Goal: Information Seeking & Learning: Learn about a topic

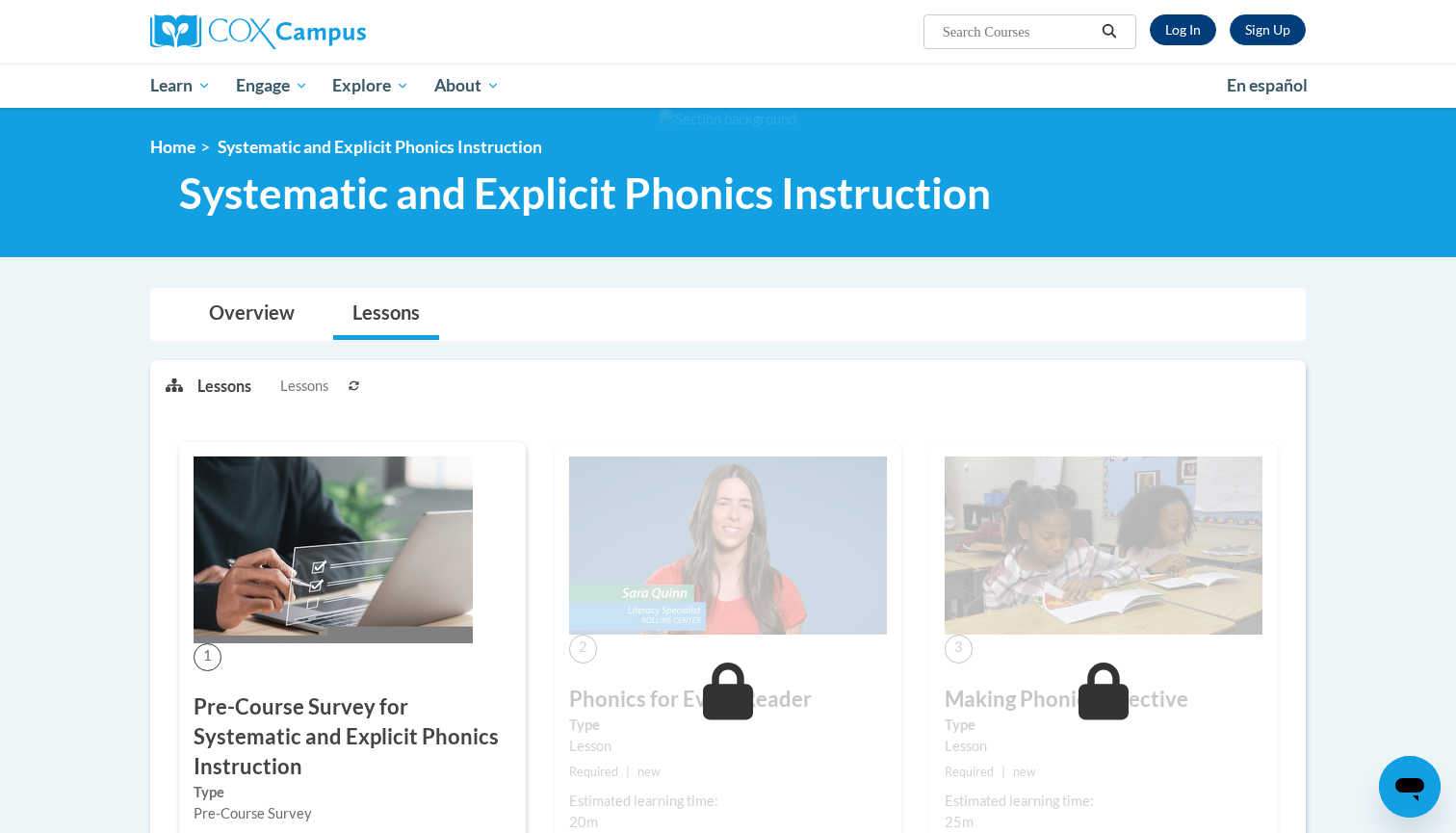
click at [1192, 33] on link "Log In" at bounding box center [1182, 30] width 66 height 31
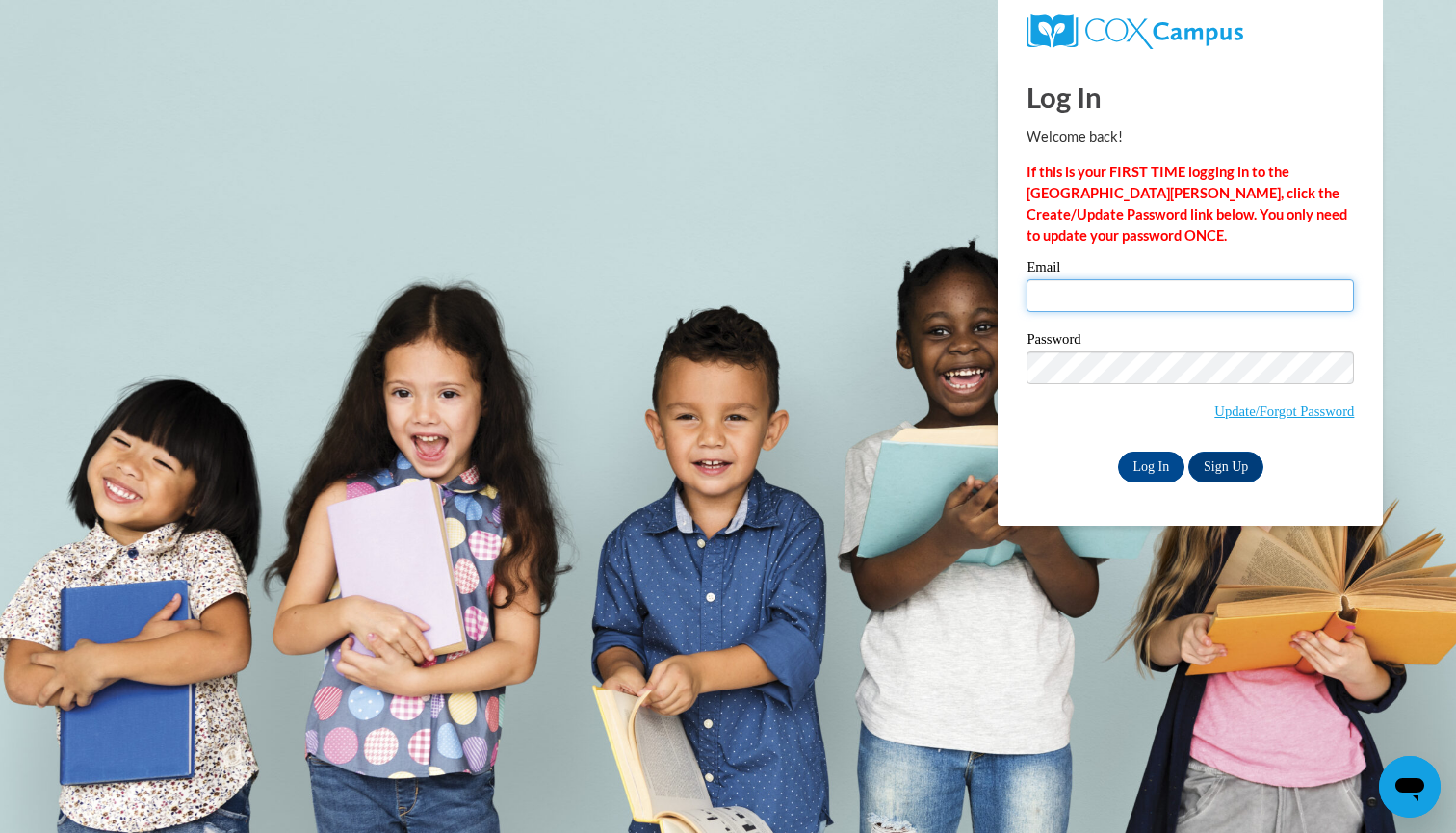
type input "mgbloodworth@valdosta.edu"
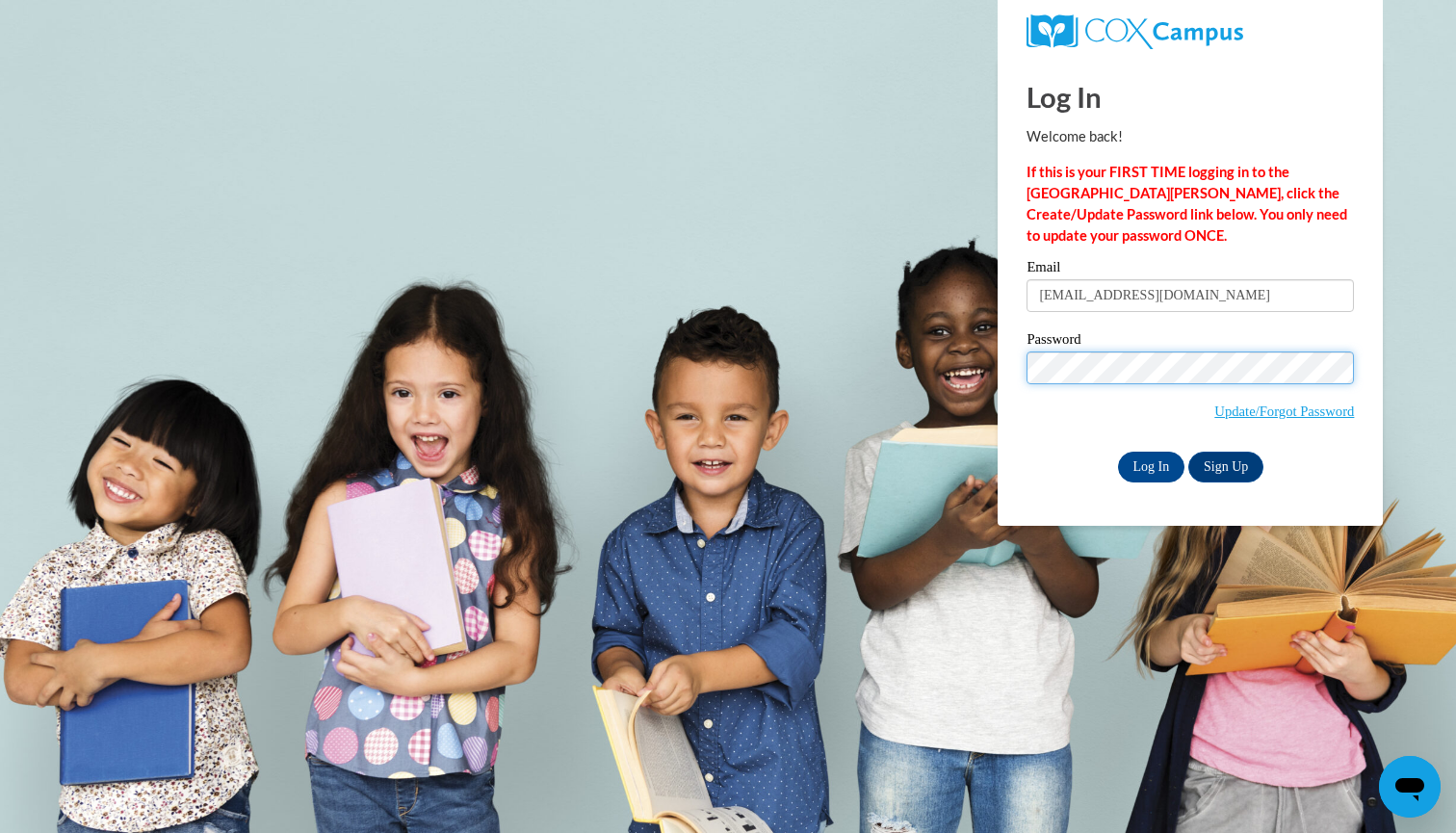
click at [1150, 463] on input "Log In" at bounding box center [1152, 466] width 67 height 31
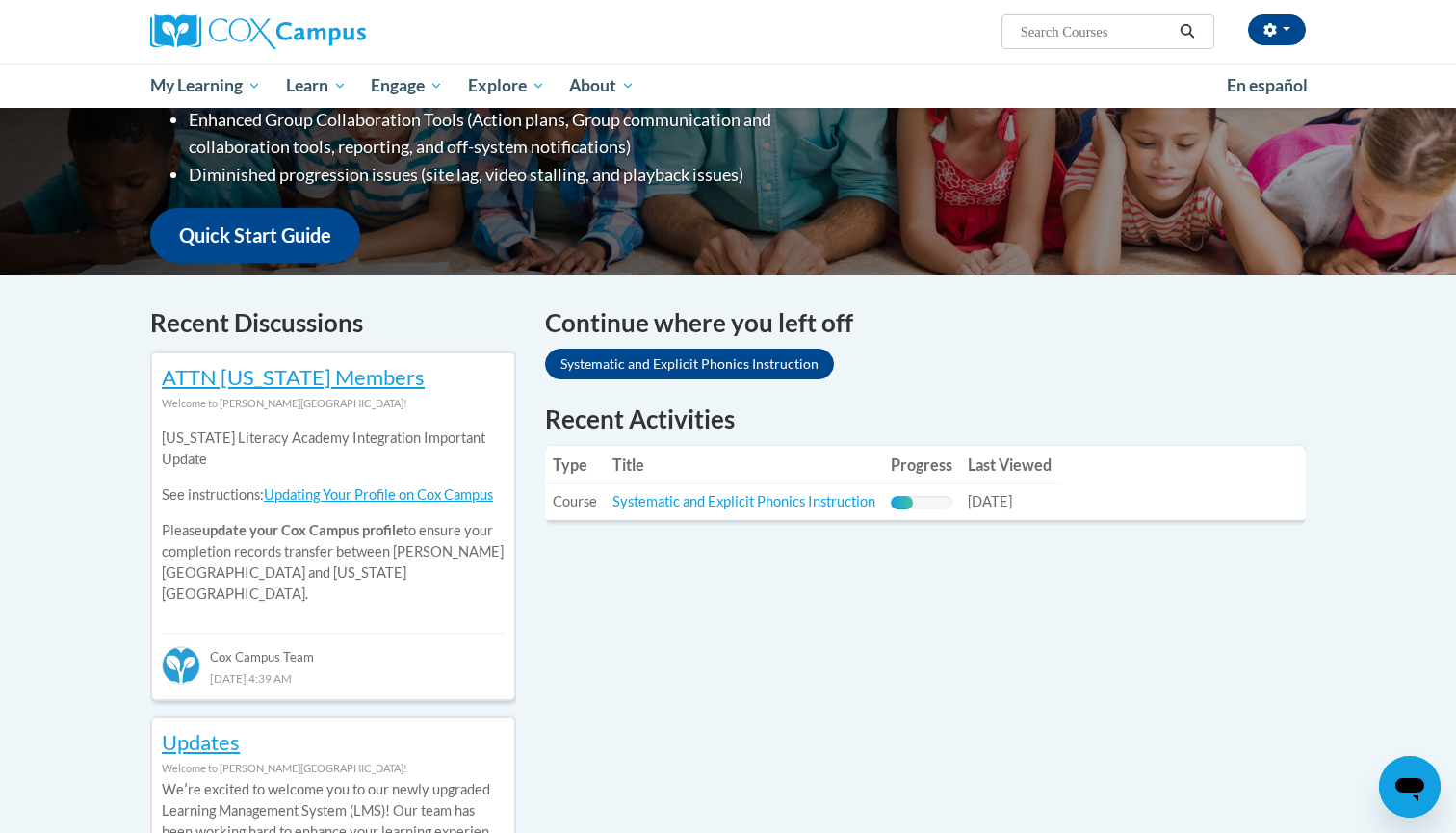
scroll to position [661, 0]
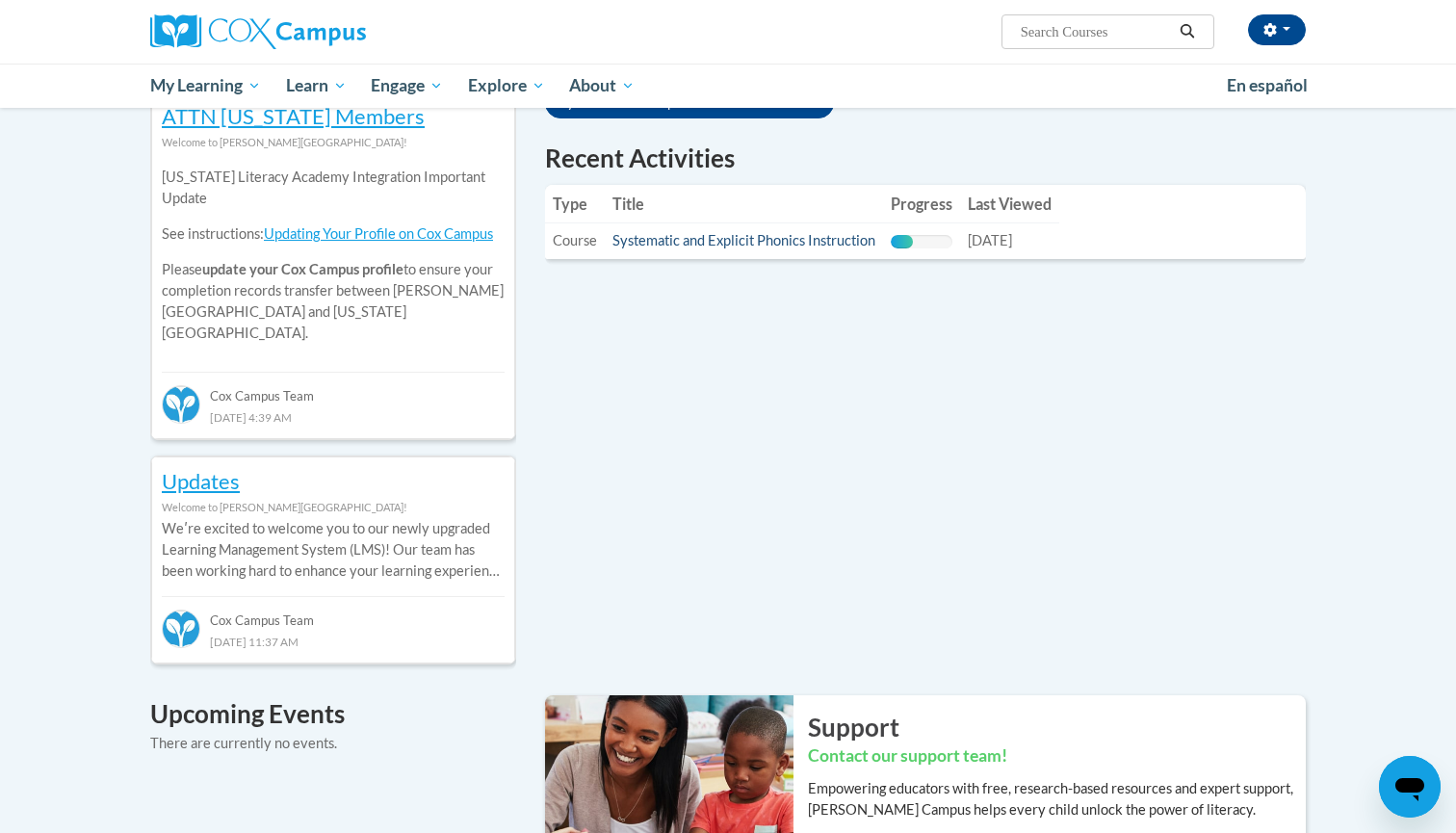
click at [804, 233] on link "Systematic and Explicit Phonics Instruction" at bounding box center [744, 240] width 263 height 17
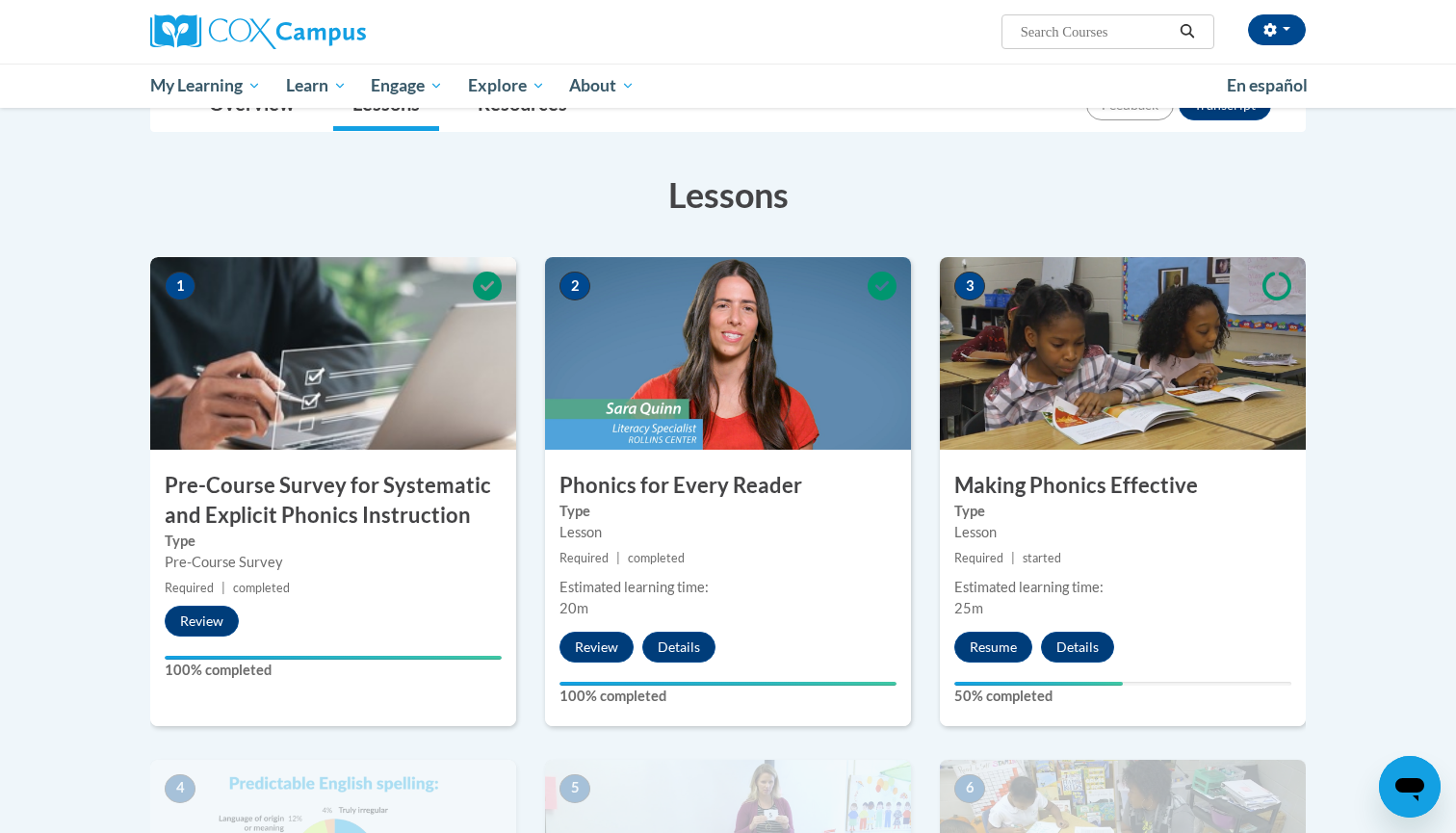
scroll to position [272, 0]
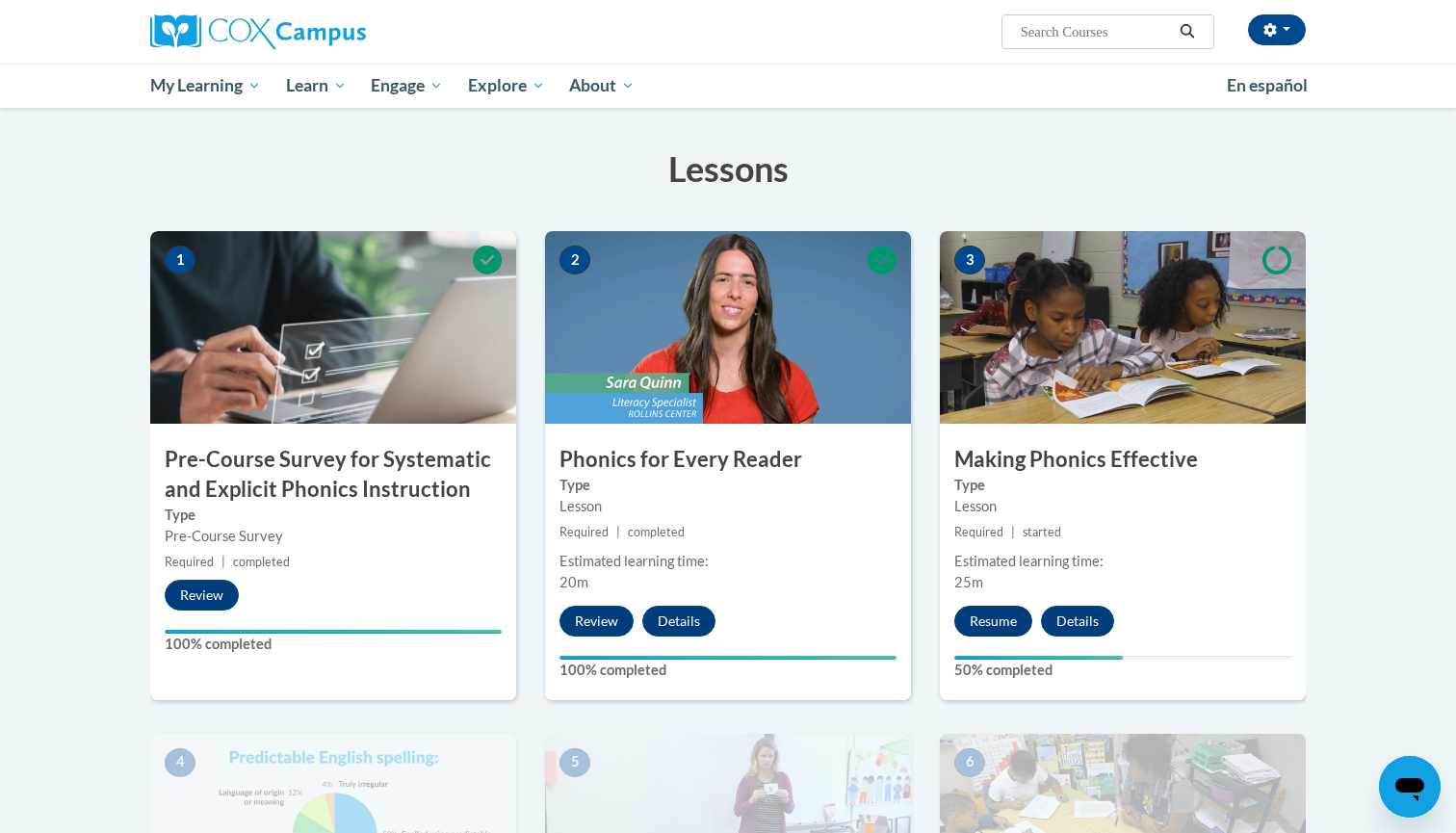
click at [972, 620] on button "Resume" at bounding box center [993, 621] width 78 height 31
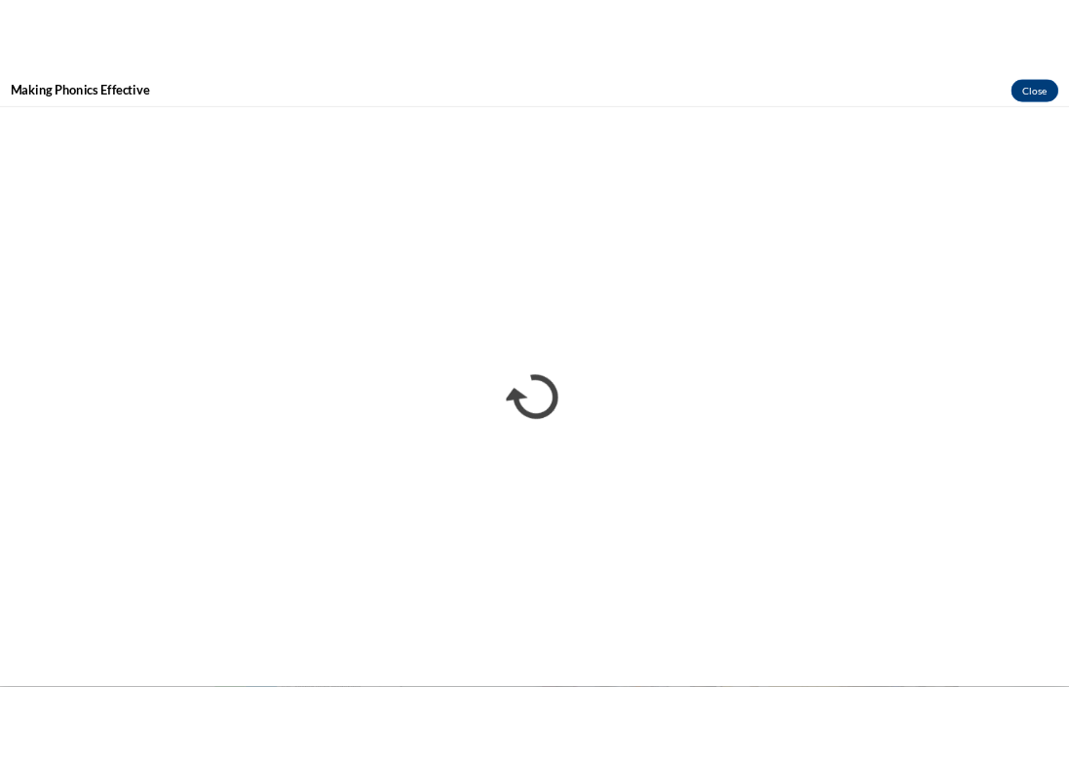
scroll to position [0, 0]
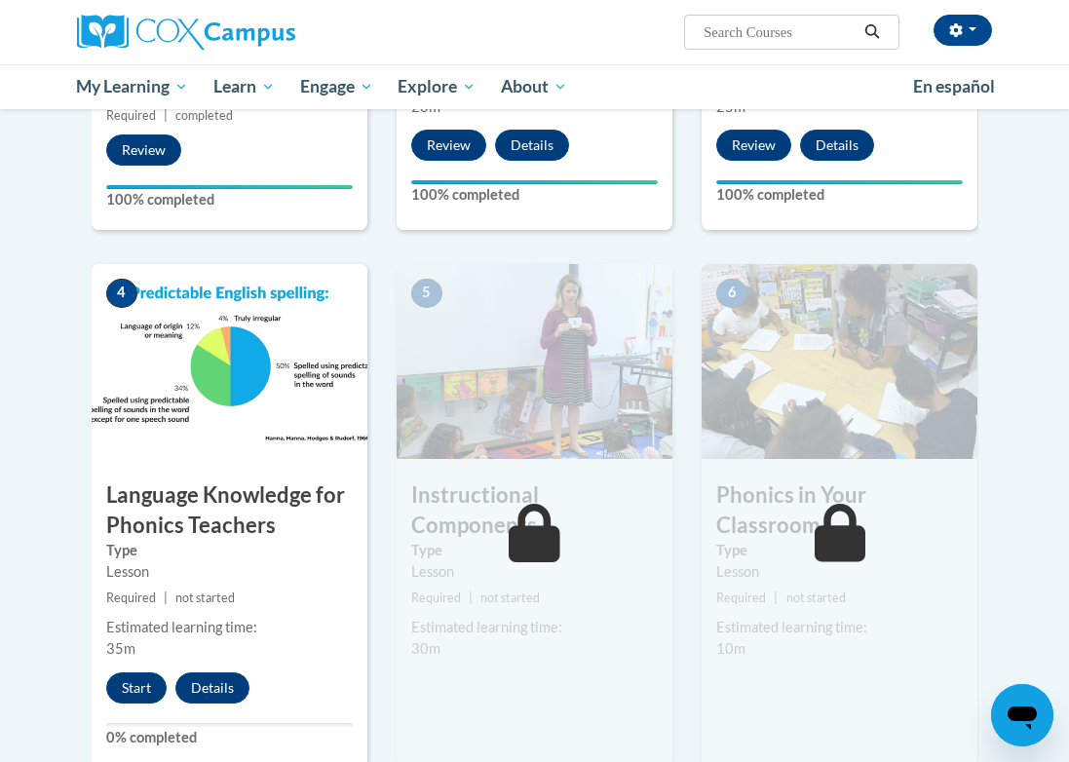
scroll to position [845, 0]
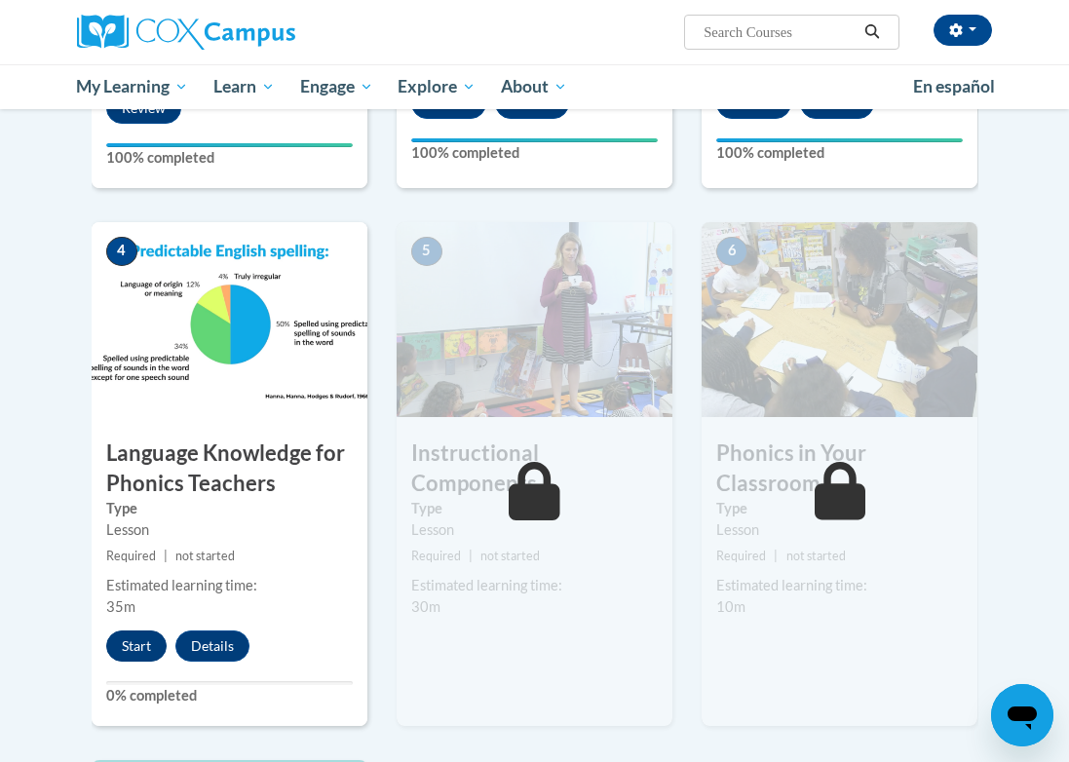
click at [131, 633] on button "Start" at bounding box center [136, 645] width 60 height 31
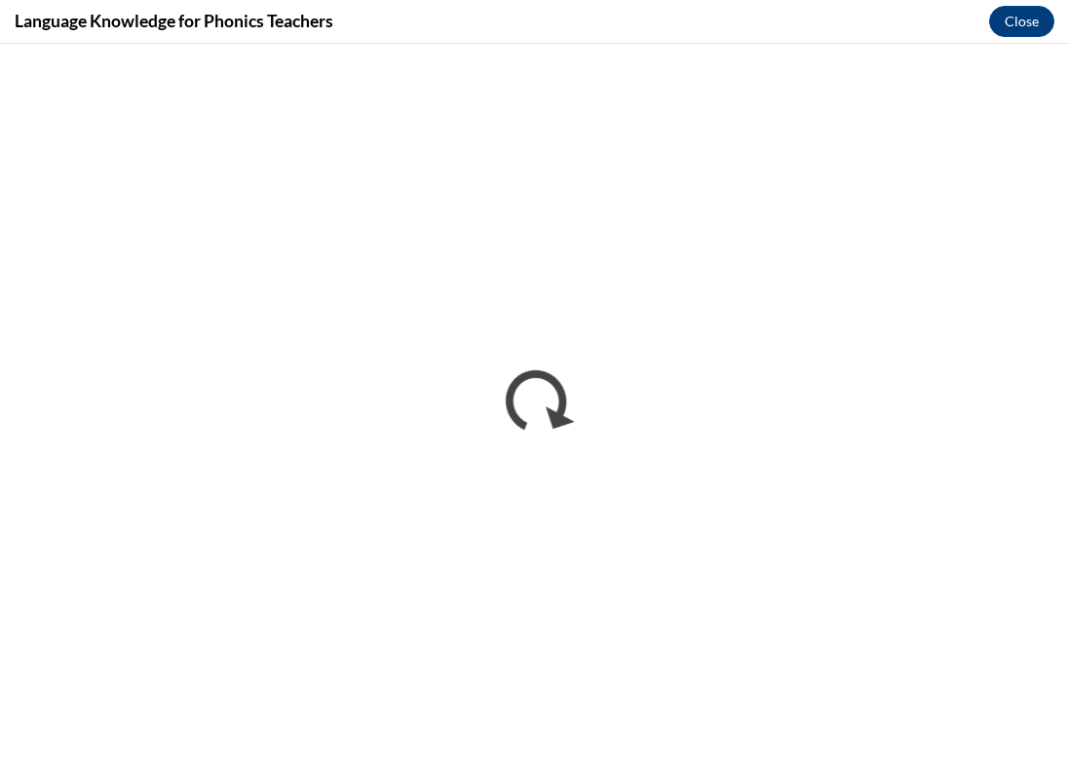
scroll to position [0, 0]
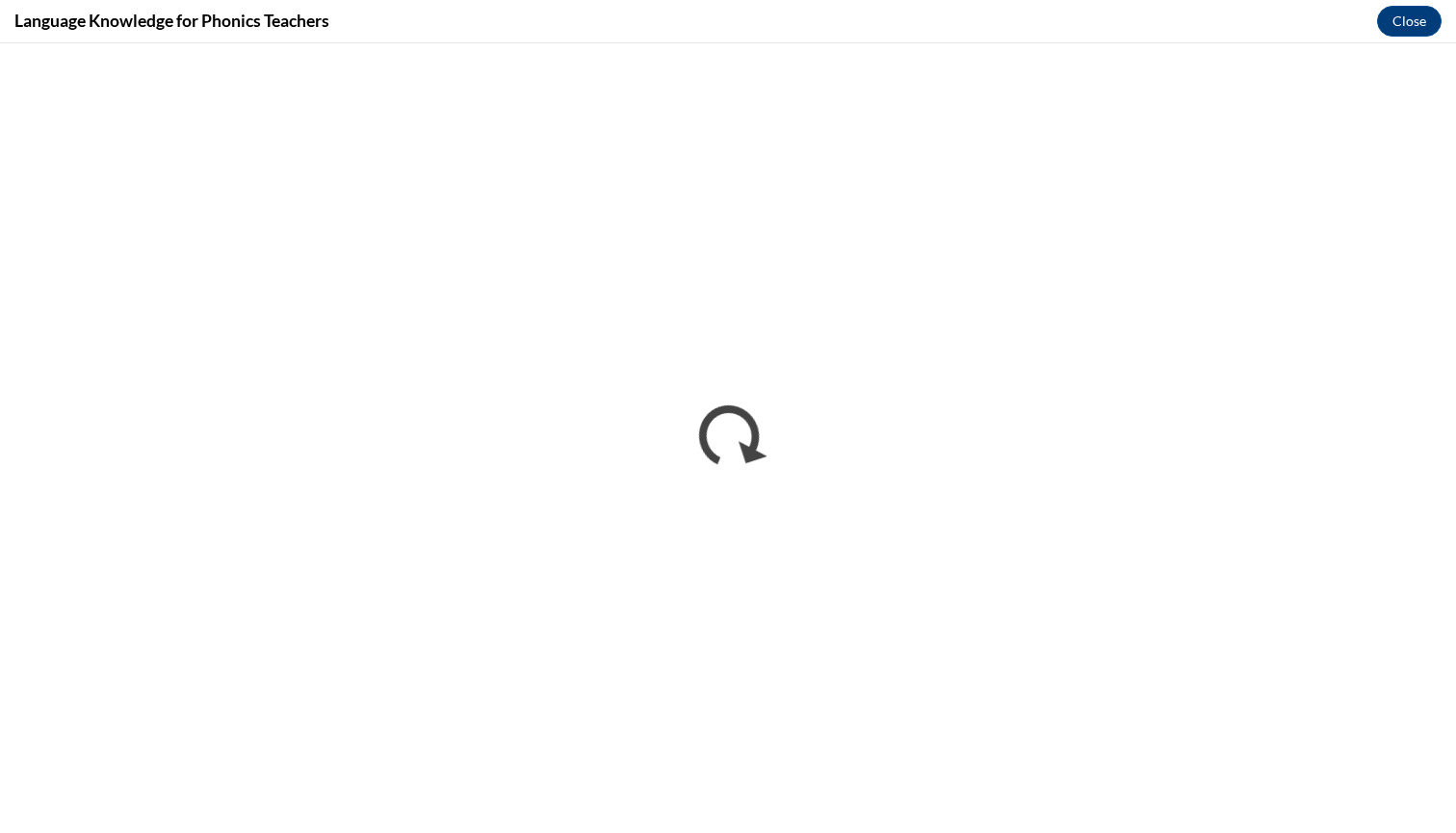
click at [184, 6] on div "Language Knowledge for Phonics Teachers Close" at bounding box center [728, 22] width 1456 height 43
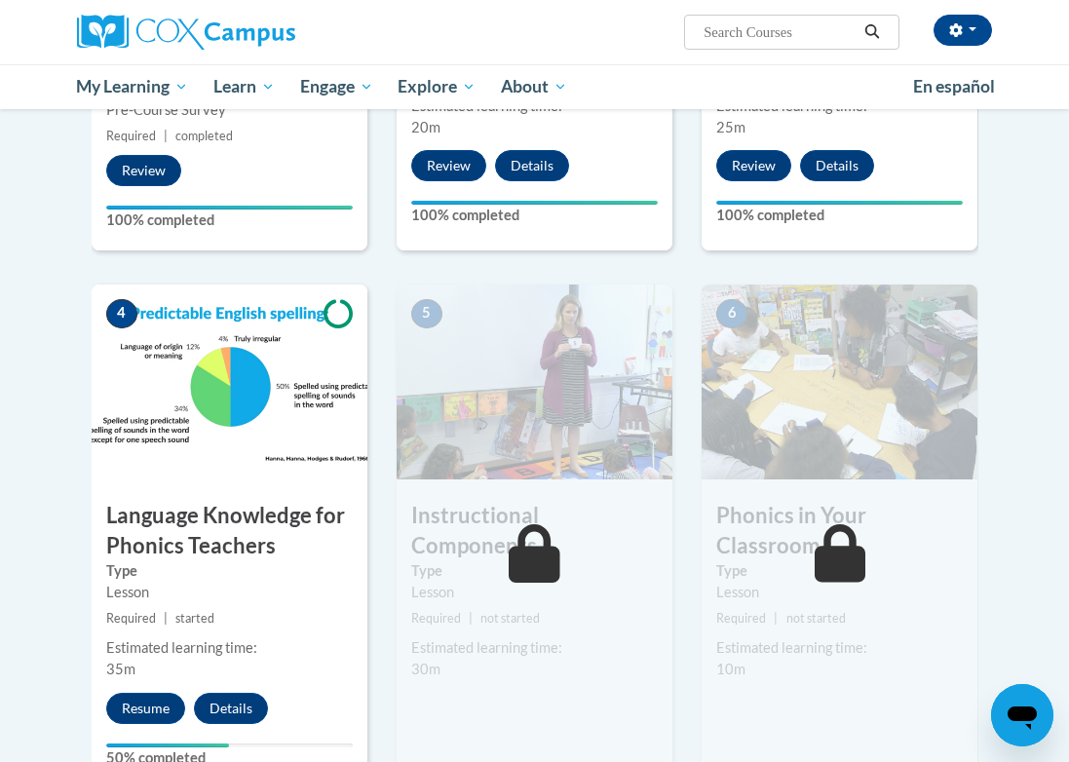
scroll to position [795, 0]
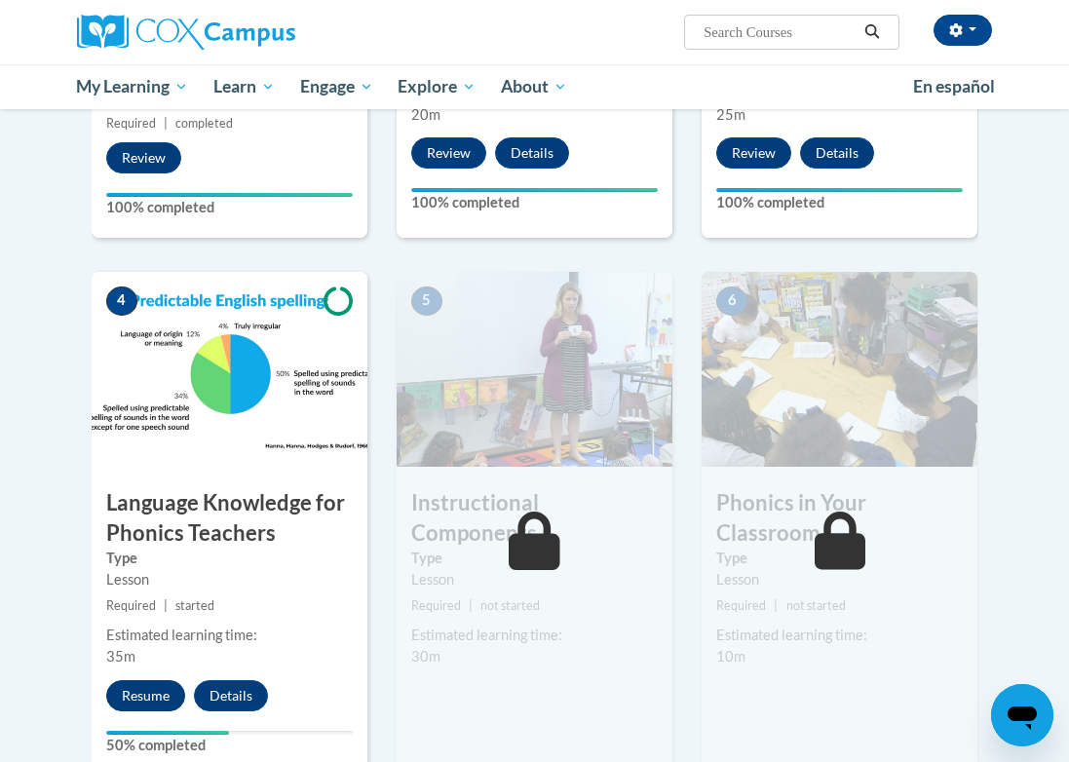
click at [136, 704] on button "Resume" at bounding box center [145, 695] width 79 height 31
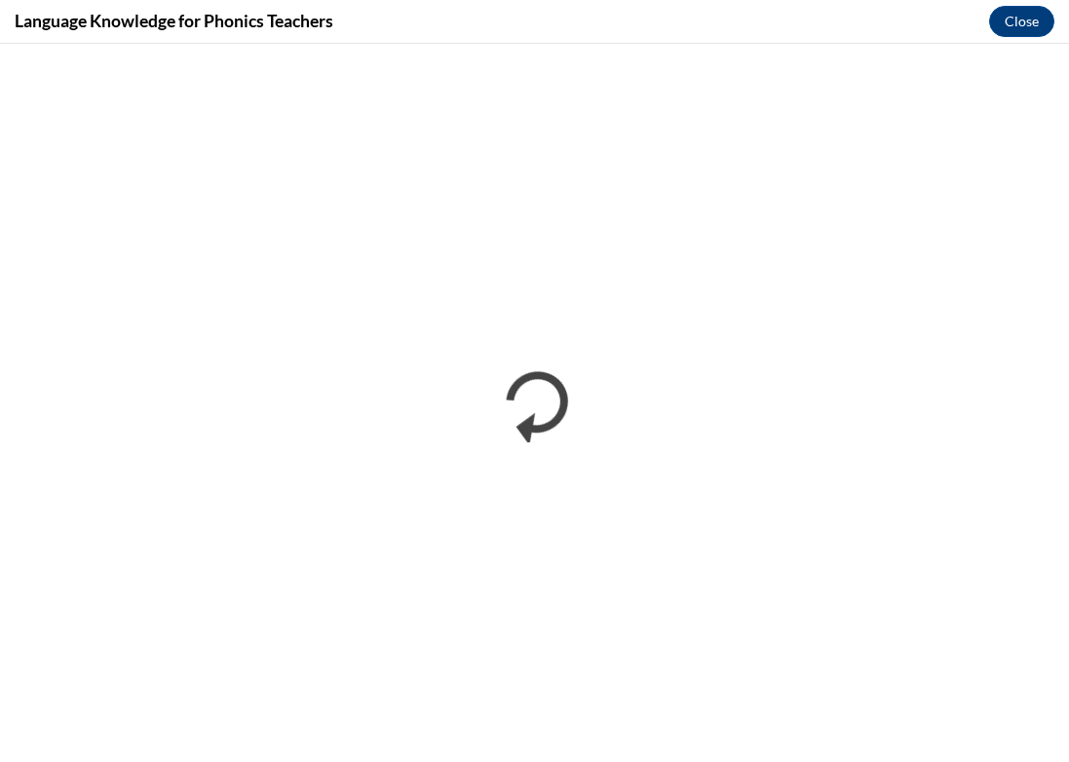
scroll to position [0, 0]
